Goal: Task Accomplishment & Management: Manage account settings

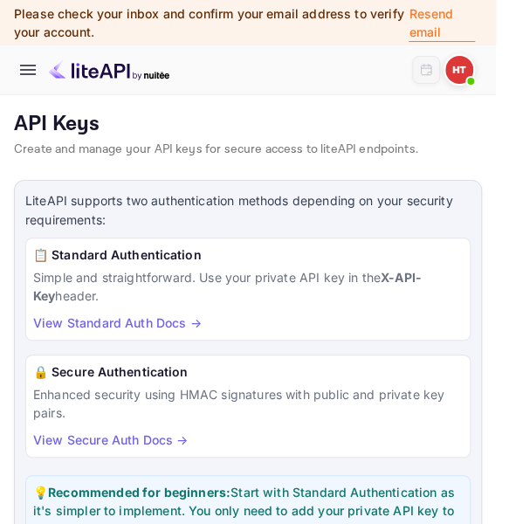
click at [426, 116] on p "API Keys" at bounding box center [248, 124] width 468 height 25
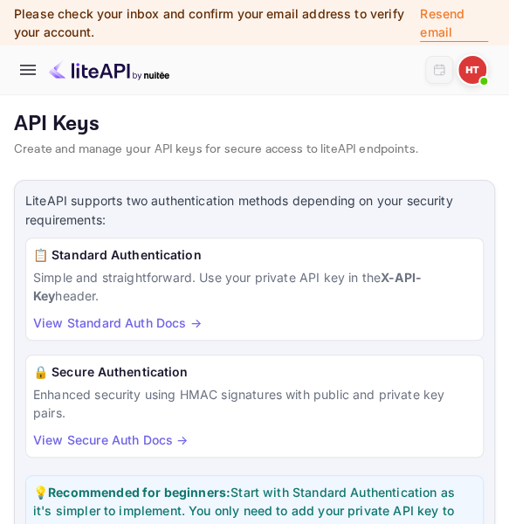
scroll to position [7, 0]
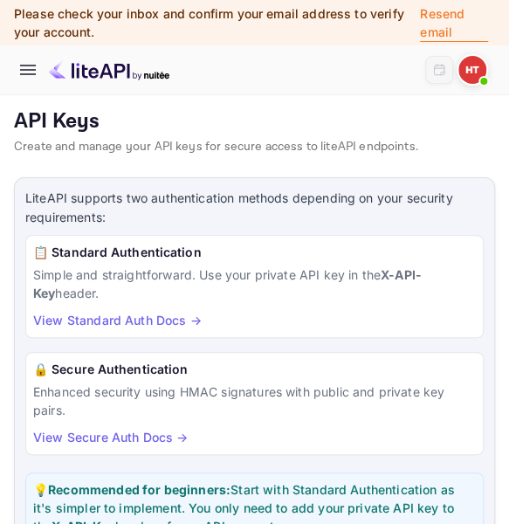
click at [453, 18] on p "Resend email" at bounding box center [454, 23] width 68 height 38
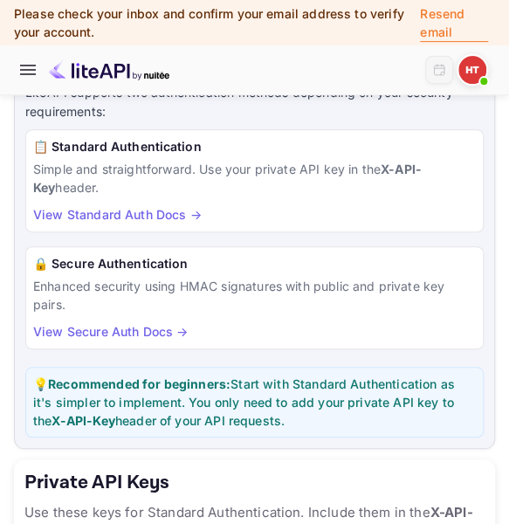
scroll to position [106, 0]
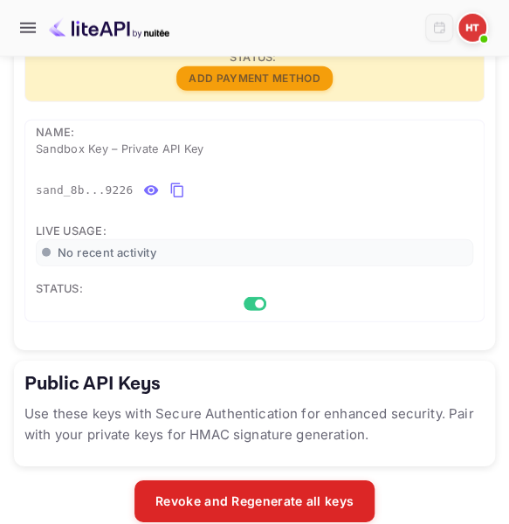
scroll to position [988, 0]
click at [170, 188] on icon "private api keys table" at bounding box center [178, 190] width 16 height 21
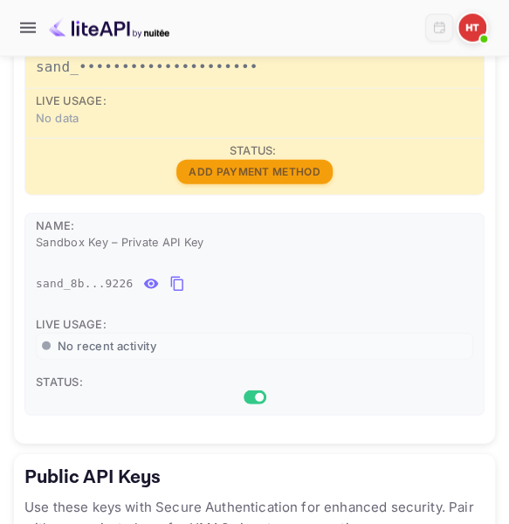
scroll to position [888, 0]
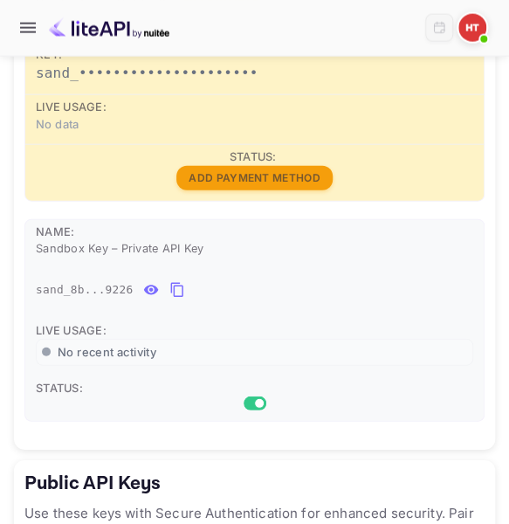
click at [172, 288] on icon "private api keys table" at bounding box center [178, 290] width 16 height 21
click at [216, 481] on h5 "Public API Keys" at bounding box center [254, 483] width 461 height 25
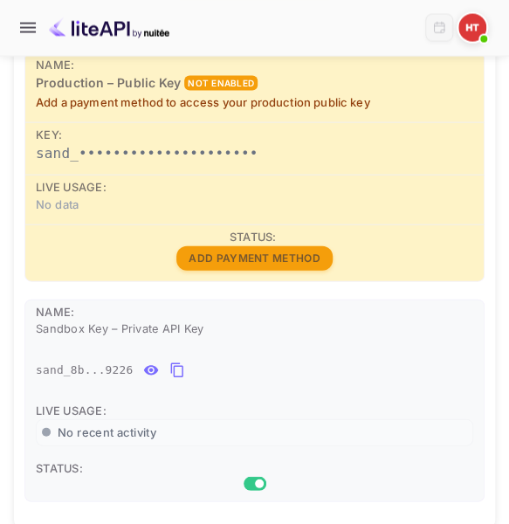
scroll to position [807, 0]
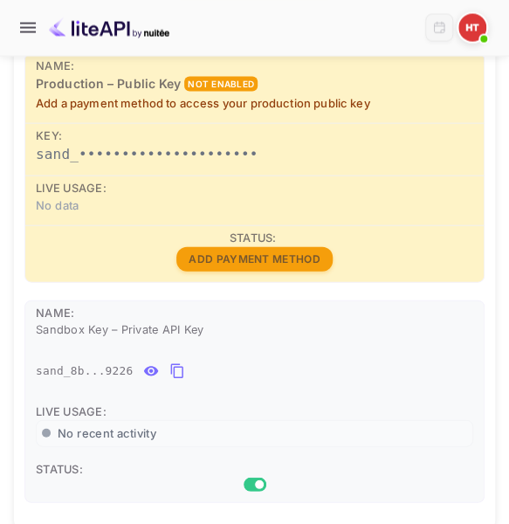
click at [211, 385] on td "sand_8b...9226" at bounding box center [254, 375] width 459 height 51
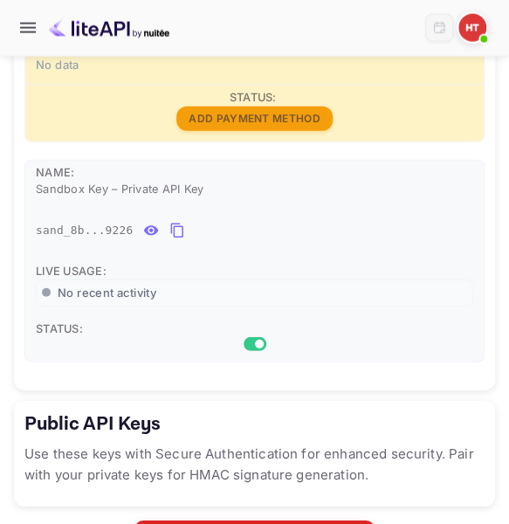
scroll to position [949, 0]
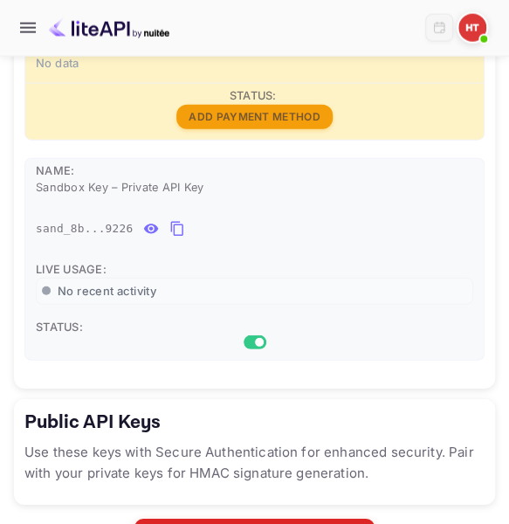
click at [260, 340] on input "Switch" at bounding box center [259, 342] width 31 height 10
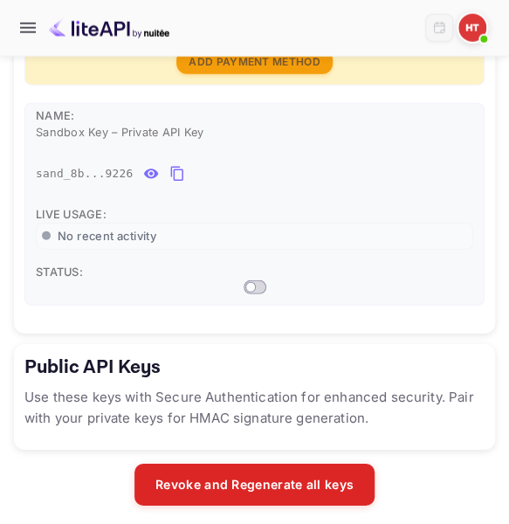
scroll to position [1010, 0]
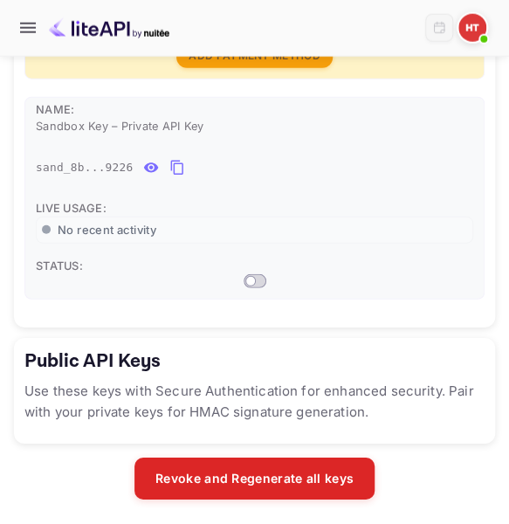
click at [257, 276] on input "Switch" at bounding box center [250, 281] width 31 height 10
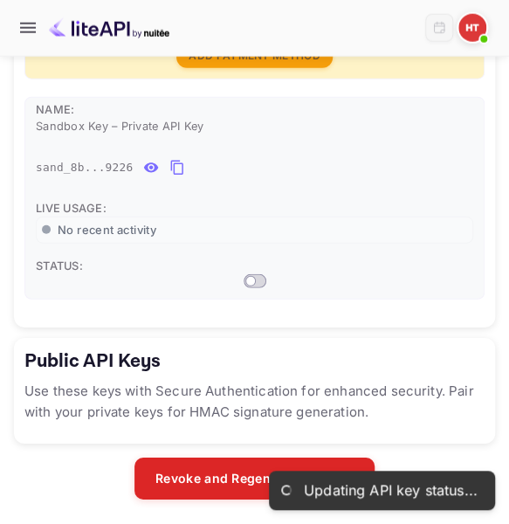
checkbox input "true"
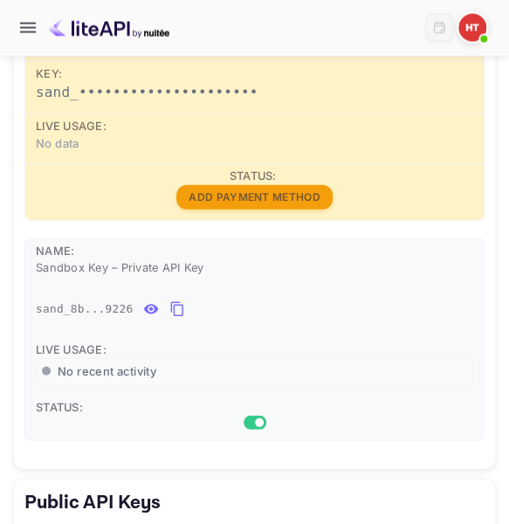
scroll to position [870, 0]
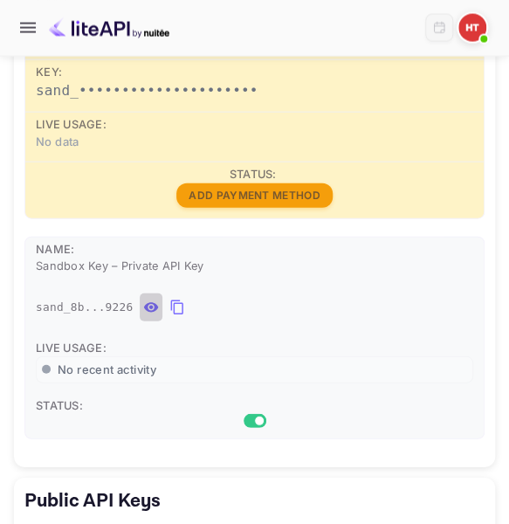
click at [144, 302] on icon "private api keys table" at bounding box center [151, 307] width 15 height 10
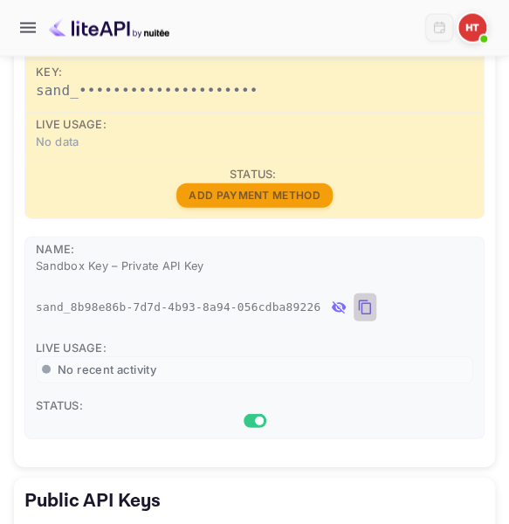
click at [357, 301] on icon "private api keys table" at bounding box center [365, 307] width 16 height 21
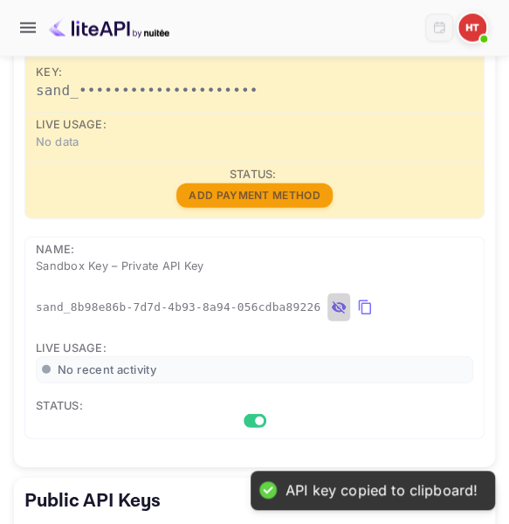
click at [332, 305] on icon "private api keys table" at bounding box center [339, 307] width 14 height 12
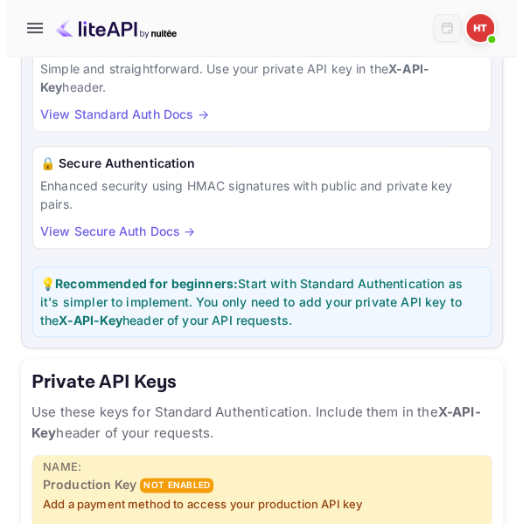
scroll to position [0, 0]
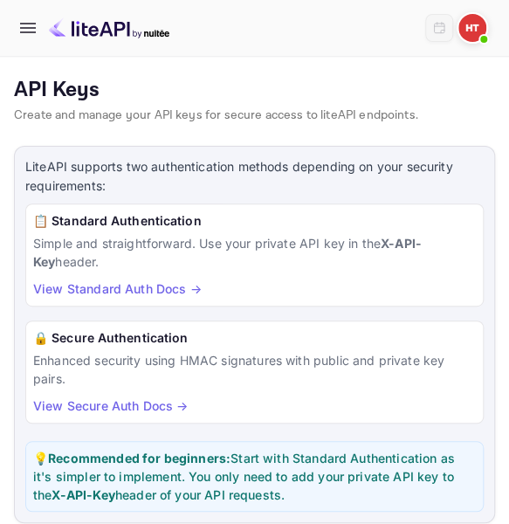
click at [29, 27] on icon "button" at bounding box center [28, 28] width 16 height 10
